Goal: Find contact information: Find contact information

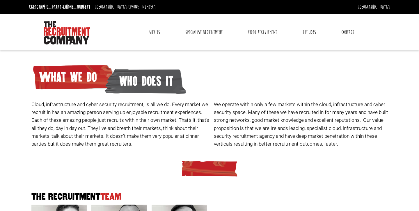
scroll to position [146, 0]
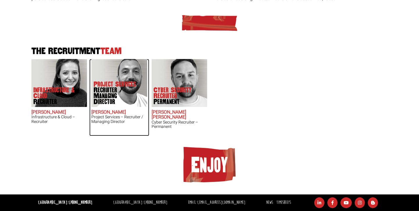
click at [116, 111] on h2 "Chris Pelow" at bounding box center [119, 112] width 56 height 5
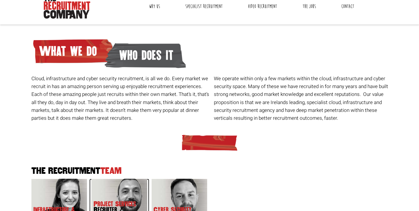
scroll to position [0, 0]
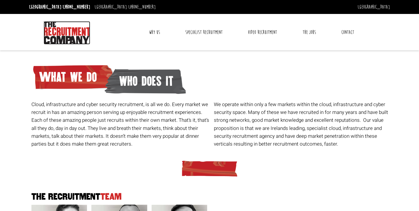
click at [65, 33] on img at bounding box center [67, 32] width 47 height 23
